Goal: Task Accomplishment & Management: Use online tool/utility

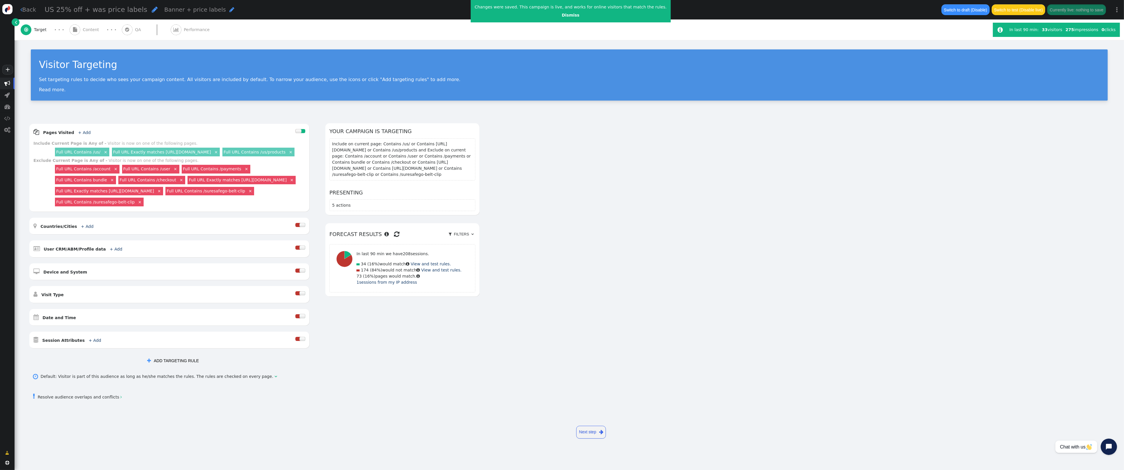
click at [94, 29] on span "Content" at bounding box center [92, 30] width 19 height 6
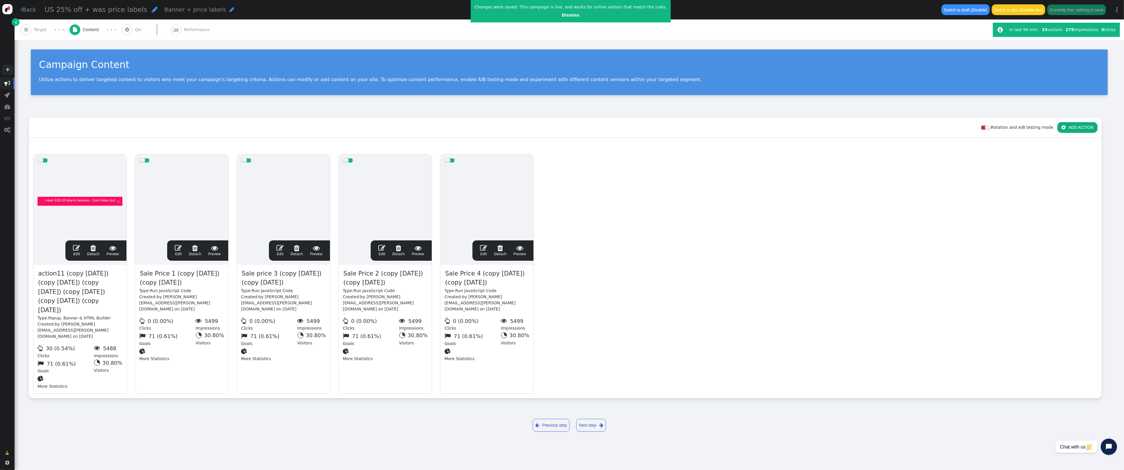
click at [77, 251] on span "" at bounding box center [76, 247] width 7 height 7
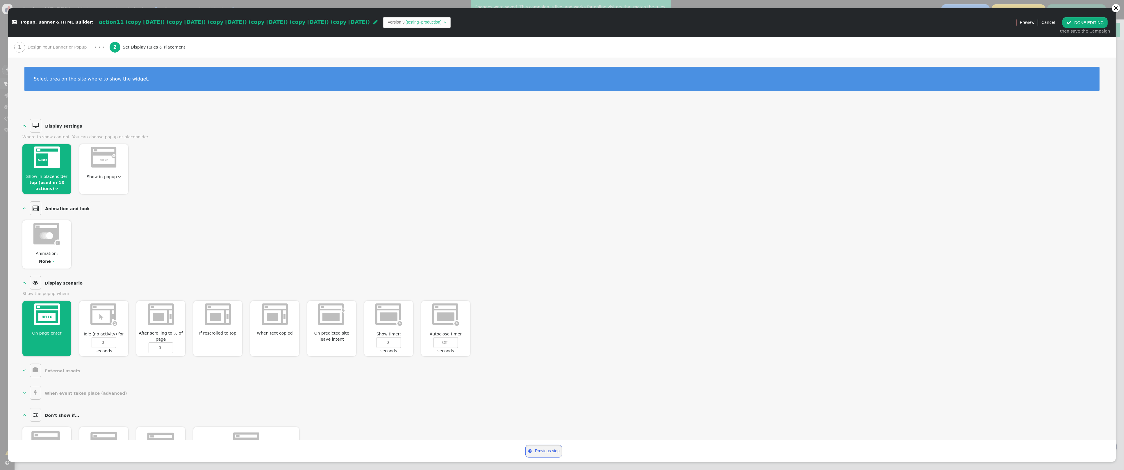
click at [553, 450] on link " Previous step" at bounding box center [543, 451] width 37 height 13
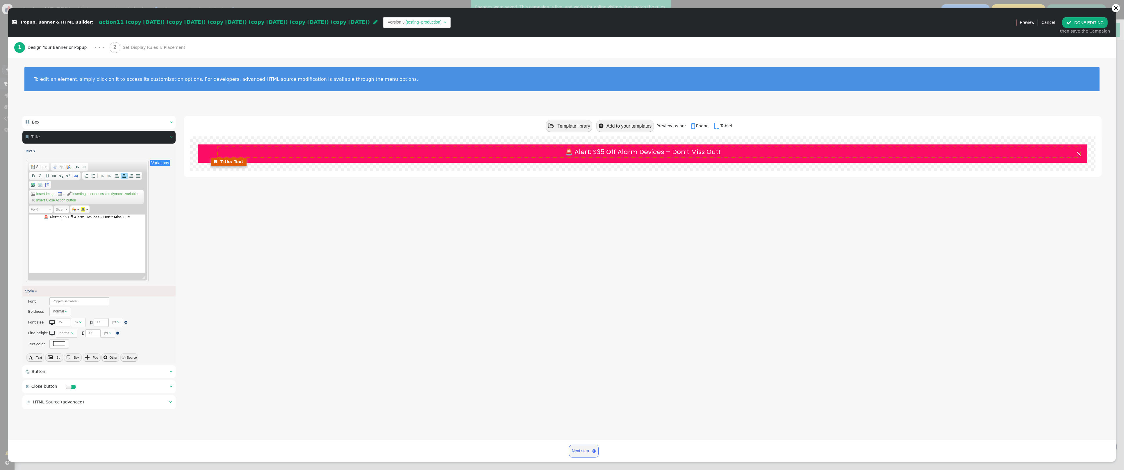
click at [686, 151] on div "🚨 Alert: $35 Off Alarm Devices – Don’t Miss Out!" at bounding box center [642, 152] width 861 height 10
click at [675, 151] on div "🚨 Alert: $35 Off Alarm Devices – Don’t Miss Out!" at bounding box center [642, 152] width 861 height 10
click at [672, 152] on div "🚨 Alert: $35 Off Alarm Devices – Don’t Miss Out!" at bounding box center [642, 152] width 861 height 10
click at [670, 152] on div "🚨 Alert: $35 Off Alarm Devices – Don’t Miss Out!" at bounding box center [642, 152] width 861 height 10
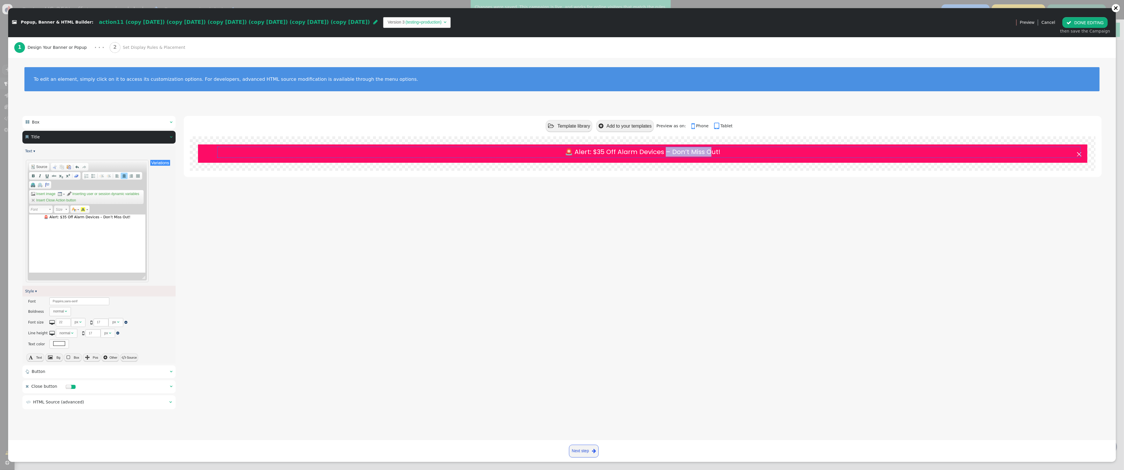
drag, startPoint x: 666, startPoint y: 152, endPoint x: 333, endPoint y: 177, distance: 334.0
click at [711, 153] on div "🚨 Alert: $35 Off Alarm Devices – Don’t Miss Out!" at bounding box center [642, 152] width 861 height 10
click at [90, 221] on div "🚨 Alert: $35 Off Alarm Devices – Don’t Miss Out!" at bounding box center [87, 243] width 117 height 58
drag, startPoint x: 101, startPoint y: 217, endPoint x: 135, endPoint y: 217, distance: 33.7
click at [135, 217] on div "🚨 Alert: $35 Off Alarm Devices – Don’t Miss Out!" at bounding box center [87, 216] width 112 height 5
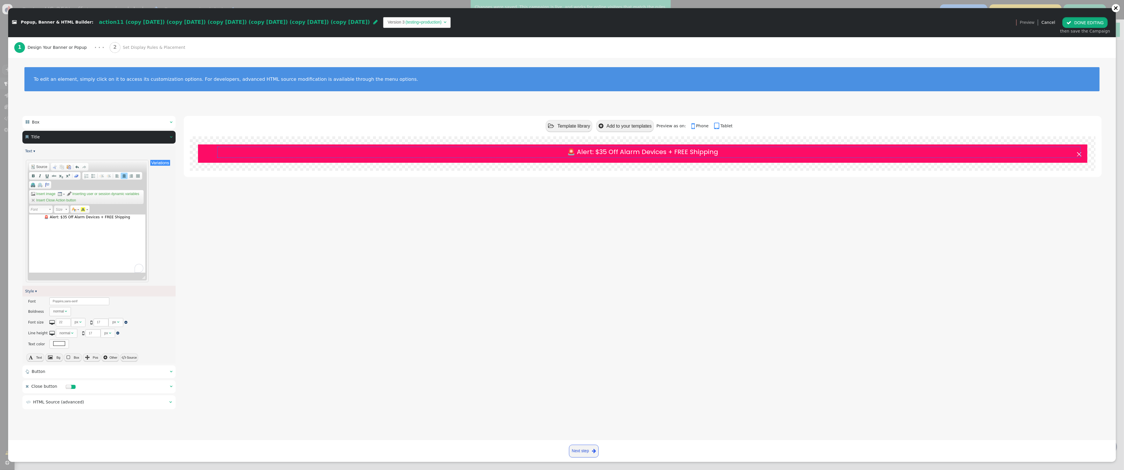
click at [1091, 24] on button " DONE EDITING" at bounding box center [1084, 22] width 45 height 10
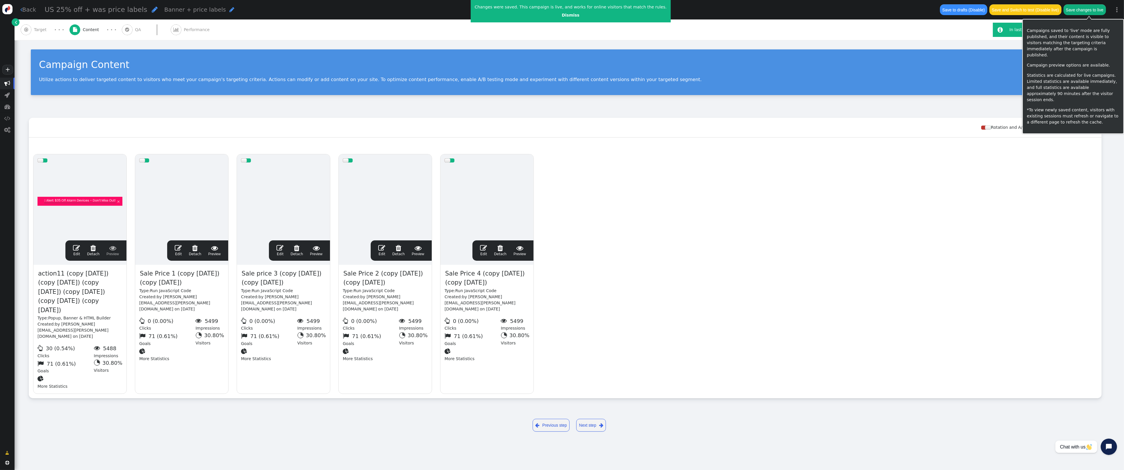
click at [1091, 7] on button "Save changes to live" at bounding box center [1084, 9] width 42 height 10
